Goal: Navigation & Orientation: Find specific page/section

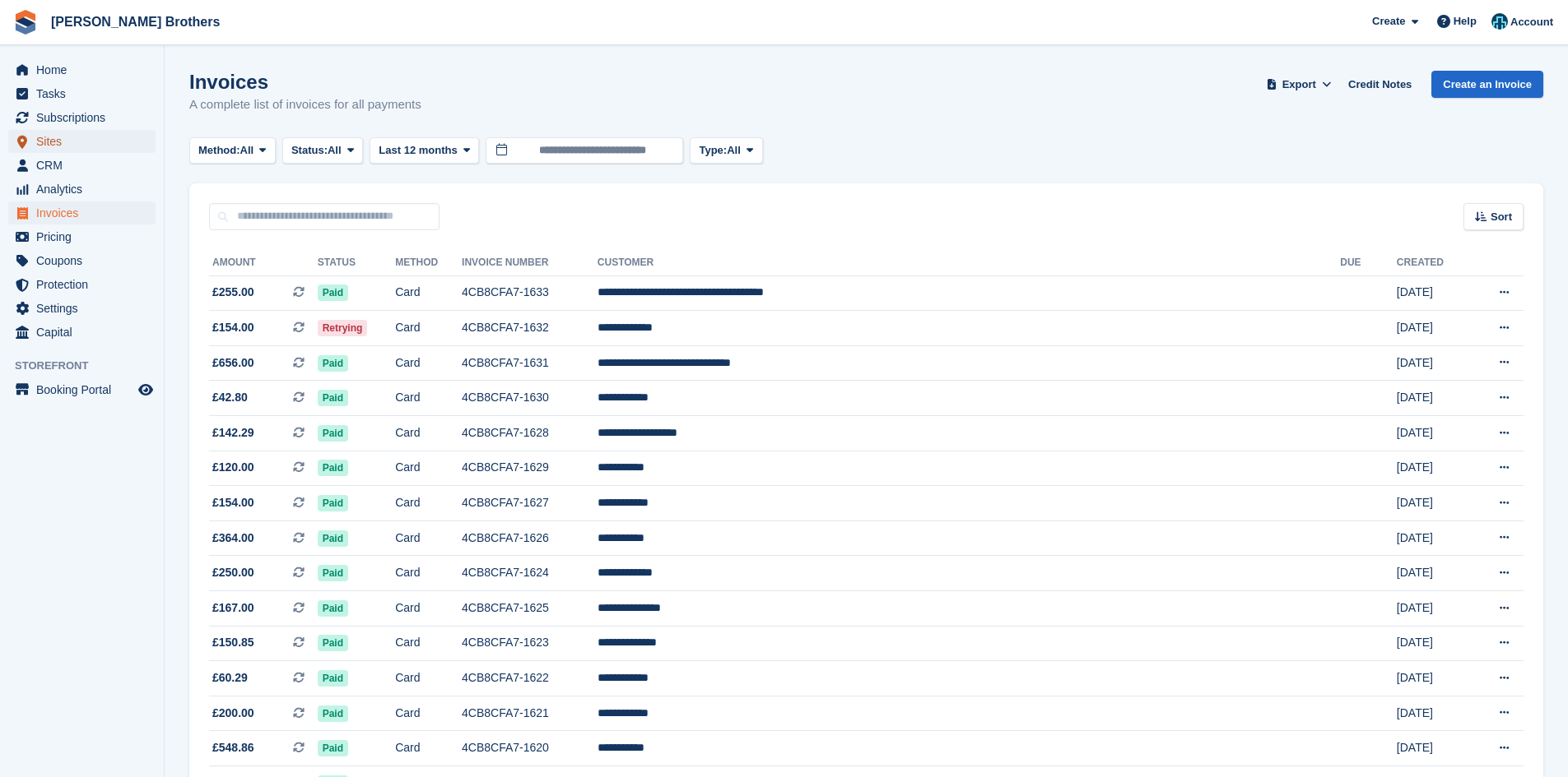
click at [66, 138] on span "Sites" at bounding box center [86, 142] width 98 height 23
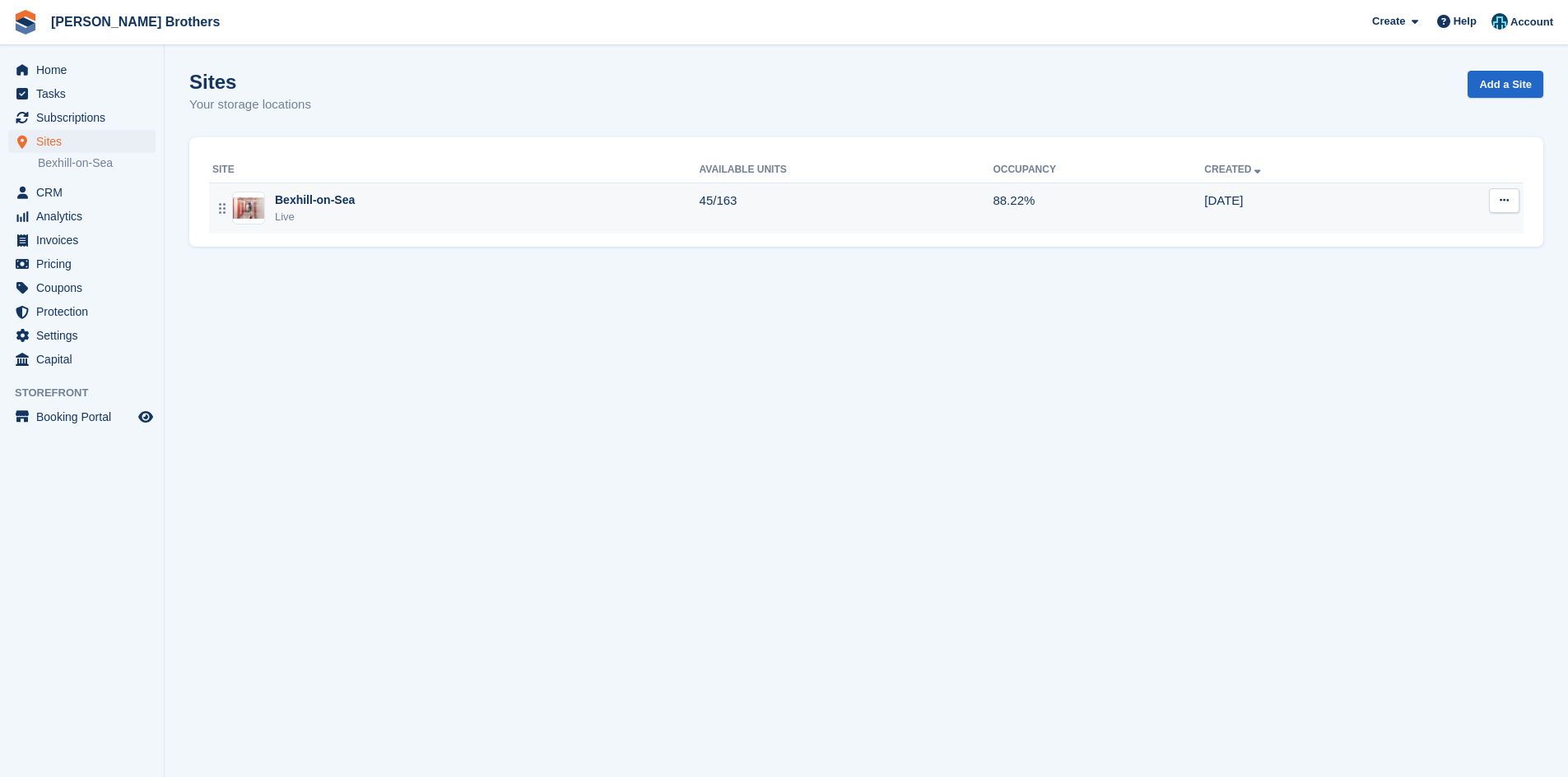
click at [317, 217] on div "Live" at bounding box center [314, 217] width 80 height 16
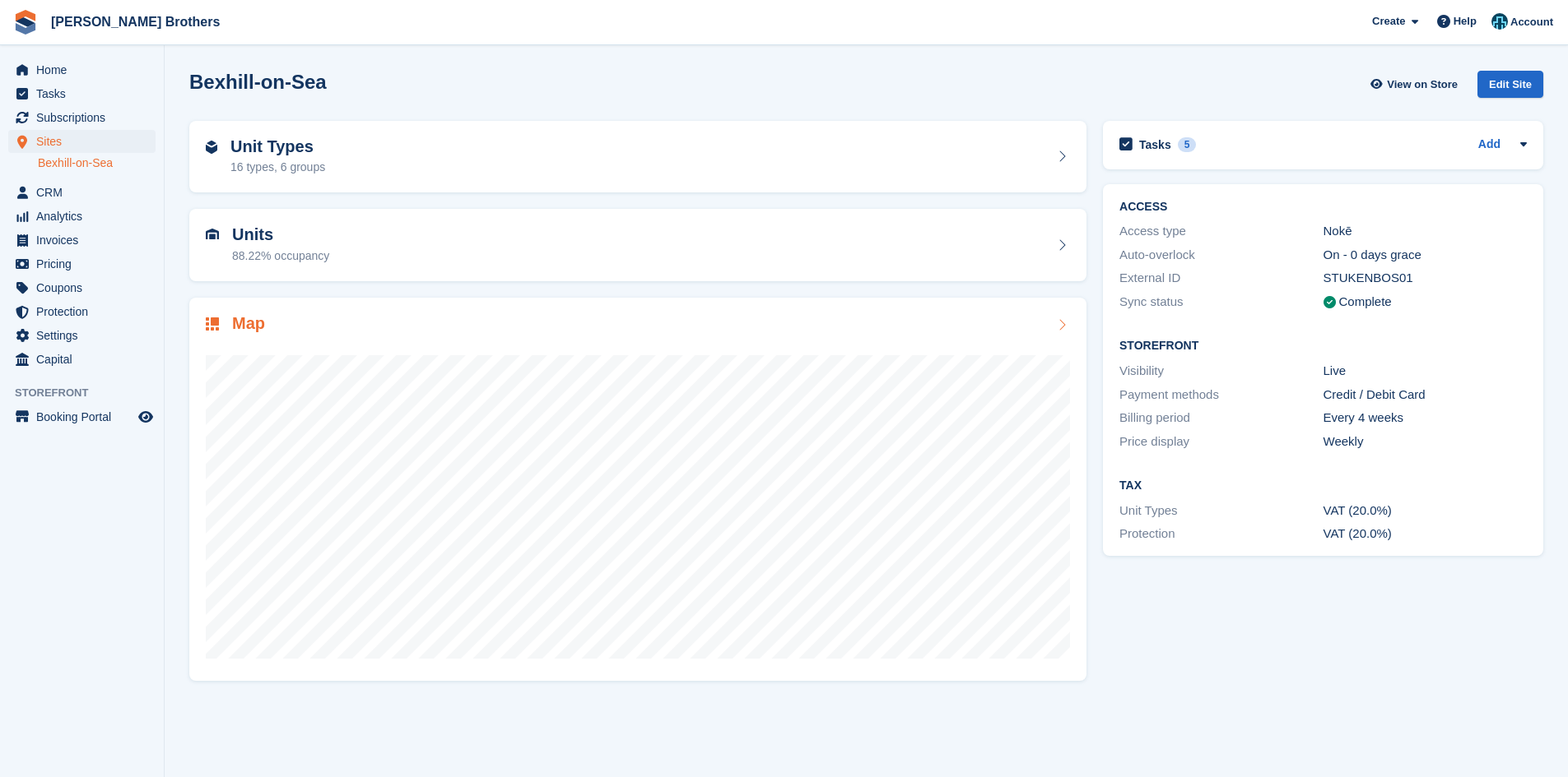
click at [306, 335] on div at bounding box center [637, 499] width 864 height 329
